Goal: Information Seeking & Learning: Learn about a topic

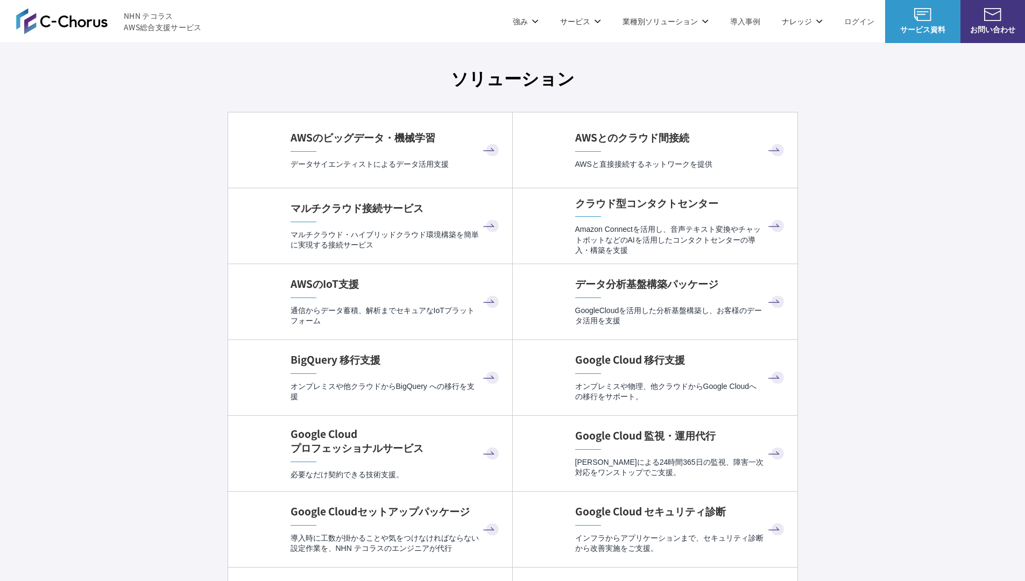
scroll to position [3221, 0]
